Goal: Register for event/course

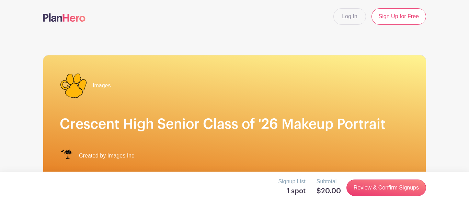
click at [372, 186] on link "Review & Confirm Signups" at bounding box center [386, 187] width 80 height 16
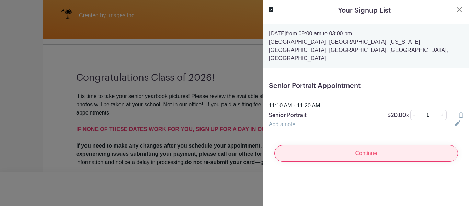
click at [380, 145] on input "Continue" at bounding box center [366, 153] width 184 height 16
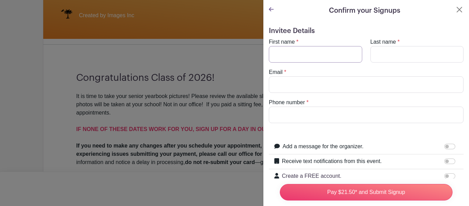
click at [290, 51] on input "First name" at bounding box center [315, 54] width 93 height 16
type input "Makayla"
click at [412, 47] on input "Last name" at bounding box center [416, 54] width 93 height 16
type input "Brown"
click at [281, 81] on input "Email" at bounding box center [366, 84] width 195 height 16
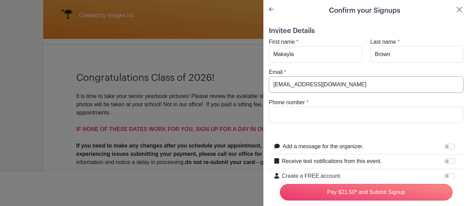
type input "[EMAIL_ADDRESS][DOMAIN_NAME]"
click at [371, 111] on input "Phone number" at bounding box center [366, 114] width 195 height 16
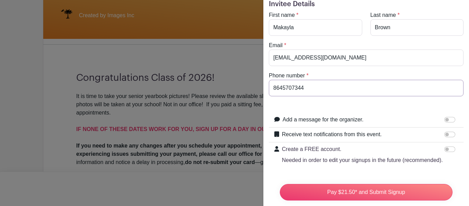
scroll to position [27, 0]
click at [298, 91] on input "[PHONE_NUMBER]" at bounding box center [366, 87] width 195 height 16
type input "[PHONE_NUMBER]"
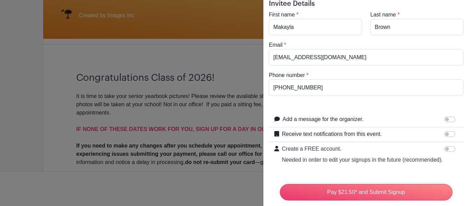
click at [337, 119] on label "Add a message for the organizer." at bounding box center [323, 119] width 81 height 8
click at [444, 119] on input "Add a message for the organizer." at bounding box center [449, 118] width 11 height 5
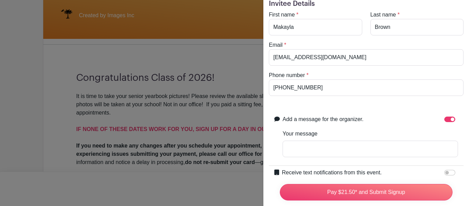
click at [353, 122] on label "Add a message for the organizer." at bounding box center [323, 119] width 81 height 8
click at [444, 122] on input "Add a message for the organizer." at bounding box center [449, 118] width 11 height 5
checkbox input "false"
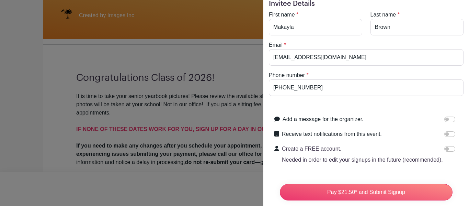
click at [344, 133] on label "Receive text notifications from this event." at bounding box center [332, 134] width 100 height 8
click at [444, 133] on input "Receive text notifications from this event." at bounding box center [449, 133] width 11 height 5
checkbox input "true"
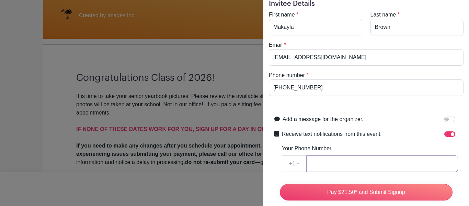
click at [340, 161] on input "Your Phone Number" at bounding box center [382, 163] width 152 height 16
paste input "[PHONE_NUMBER]"
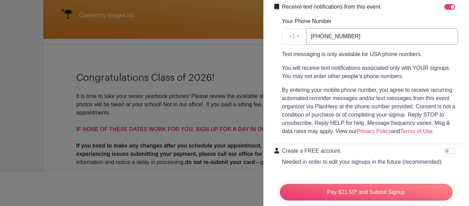
scroll to position [210, 0]
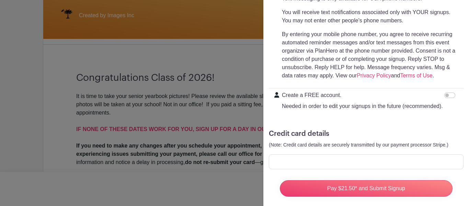
type input "[PHONE_NUMBER]"
click at [444, 94] on div "Create a FREE account. Needed in order to edit your signups in the future (reco…" at bounding box center [370, 100] width 176 height 19
click at [449, 95] on input "Create a FREE account. Needed in order to edit your signups in the future (reco…" at bounding box center [449, 94] width 11 height 5
checkbox input "true"
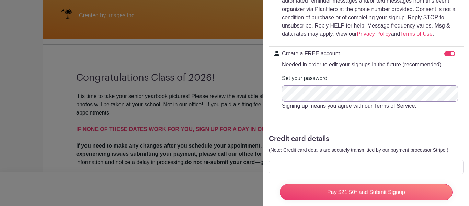
scroll to position [264, 0]
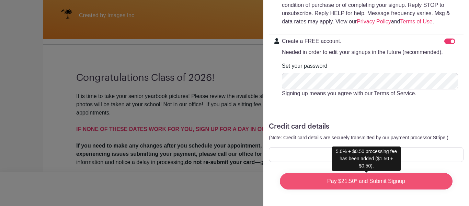
click at [383, 179] on input "Pay $21.50* and Submit Signup" at bounding box center [366, 181] width 173 height 16
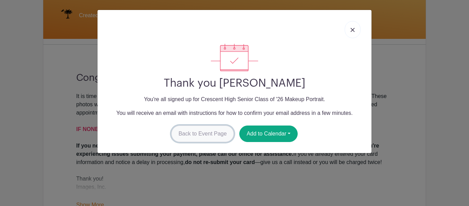
click at [206, 137] on link "Back to Event Page" at bounding box center [202, 133] width 63 height 16
